Goal: Information Seeking & Learning: Compare options

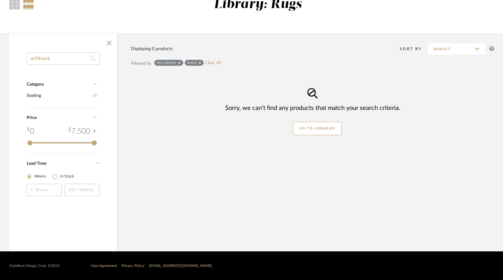
drag, startPoint x: 55, startPoint y: 60, endPoint x: -6, endPoint y: 57, distance: 60.7
click at [0, 57] on html "Chrome Web Clipper Import Pinterest Support All Projects Library Inspiration Up…" at bounding box center [251, 78] width 503 height 280
type input "dresser"
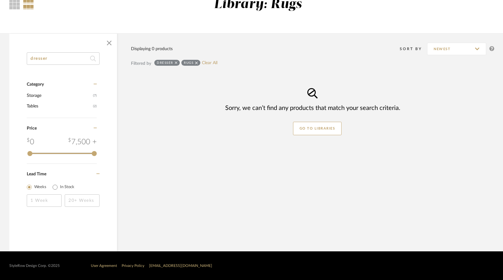
drag, startPoint x: 52, startPoint y: 59, endPoint x: 22, endPoint y: 61, distance: 29.9
click at [22, 61] on div "dresser Category Storage (7) Tables (2) Price 0 7,500 + 0 7500 Lead Time Weeks …" at bounding box center [63, 137] width 108 height 170
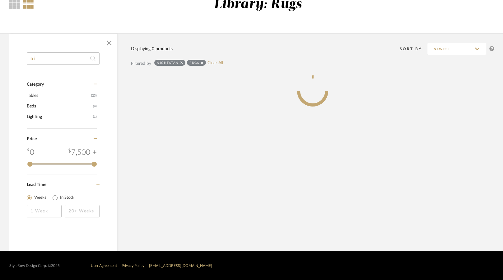
type input "n"
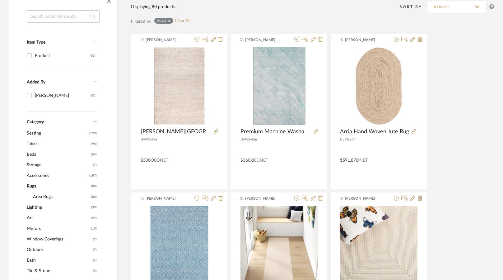
scroll to position [124, 0]
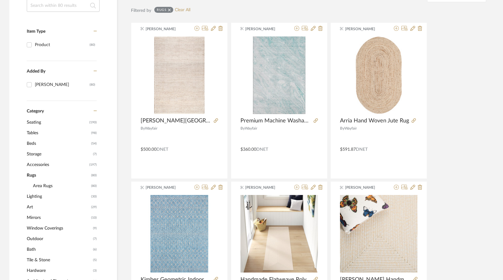
click at [37, 134] on span "Tables" at bounding box center [58, 133] width 63 height 11
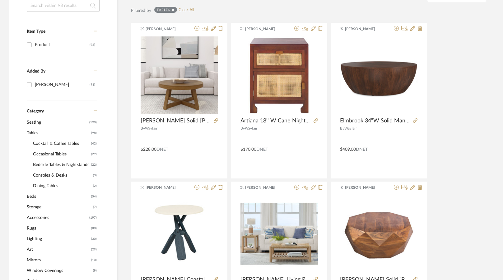
click at [76, 166] on span "Bedside Tables & Nightstands" at bounding box center [61, 164] width 57 height 11
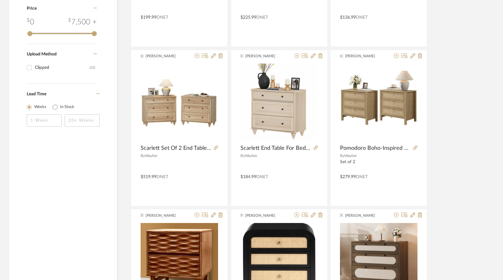
scroll to position [560, 0]
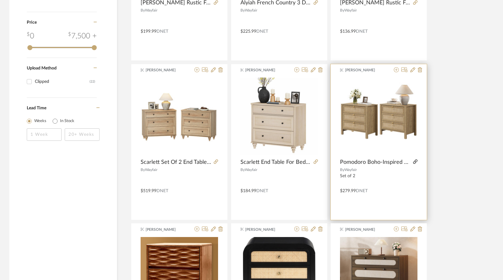
click at [415, 160] on icon at bounding box center [415, 161] width 4 height 4
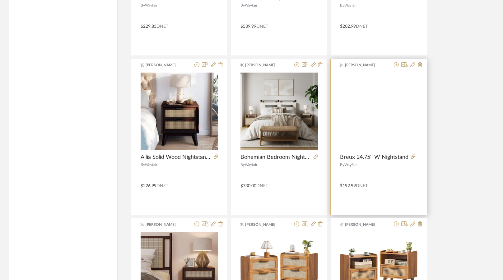
scroll to position [840, 0]
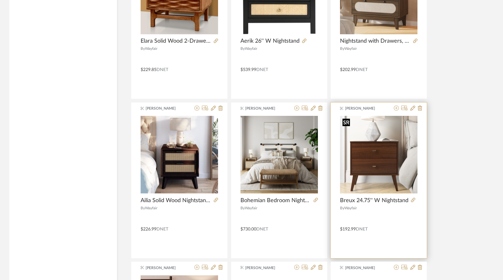
click at [355, 150] on img "0" at bounding box center [378, 154] width 77 height 77
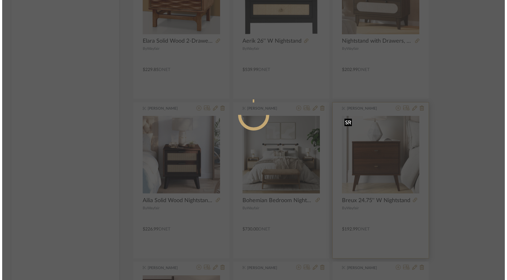
scroll to position [0, 0]
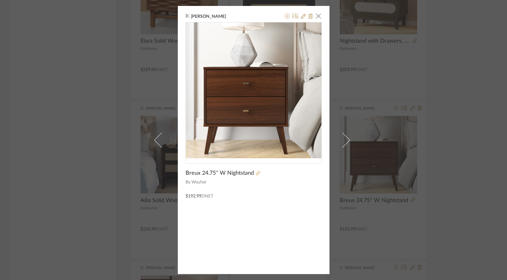
click at [256, 171] on icon at bounding box center [258, 173] width 4 height 4
click at [90, 63] on div "[PERSON_NAME] × Breux 24.75'' W Nightstand By Wayfair $192.99 DNET" at bounding box center [253, 140] width 507 height 280
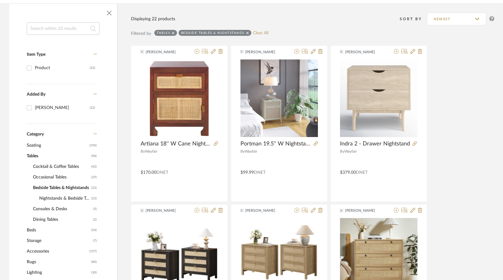
scroll to position [62, 0]
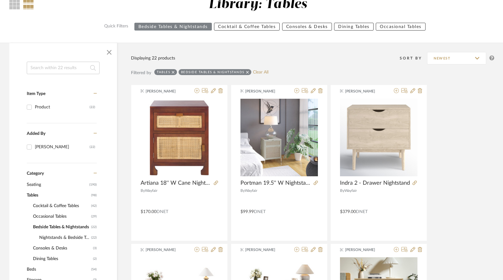
click at [56, 206] on span "Cocktail & Coffee Tables" at bounding box center [61, 205] width 57 height 11
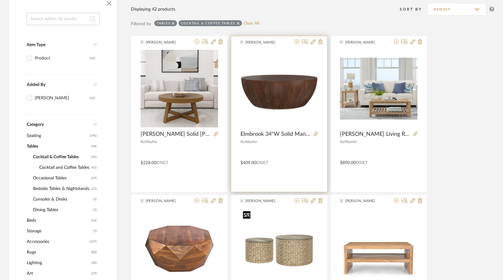
scroll to position [93, 0]
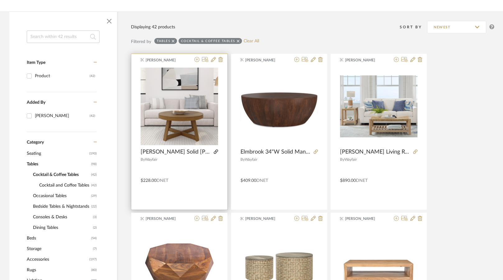
click at [214, 150] on icon at bounding box center [216, 151] width 4 height 4
